Goal: Navigation & Orientation: Find specific page/section

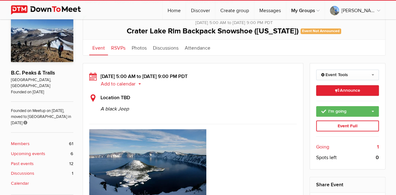
scroll to position [166, 0]
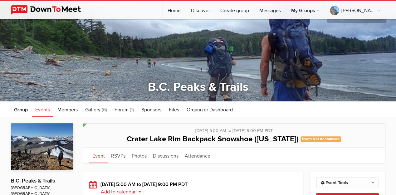
scroll to position [17, 0]
click at [23, 109] on span "Group" at bounding box center [21, 110] width 14 height 6
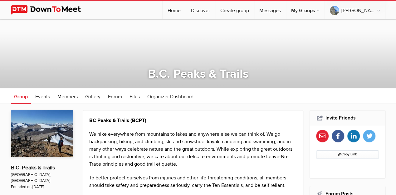
scroll to position [145, 0]
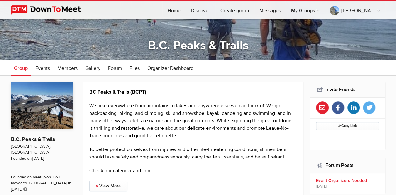
scroll to position [121, 0]
